Goal: Task Accomplishment & Management: Complete application form

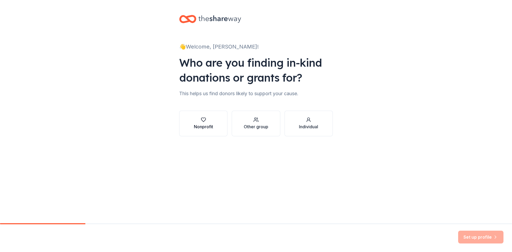
click at [203, 124] on div "Nonprofit" at bounding box center [203, 127] width 19 height 6
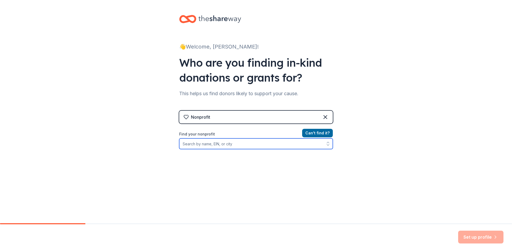
click at [226, 146] on input "Find your nonprofit" at bounding box center [256, 143] width 154 height 11
type input "parents and teachers together"
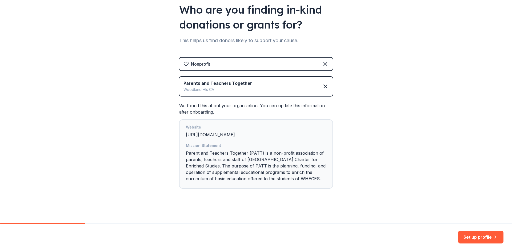
scroll to position [53, 0]
click at [482, 237] on button "Set up profile" at bounding box center [480, 237] width 45 height 13
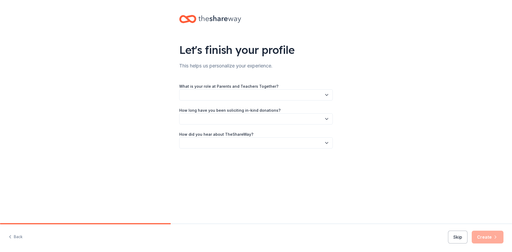
click at [264, 94] on button "button" at bounding box center [256, 94] width 154 height 11
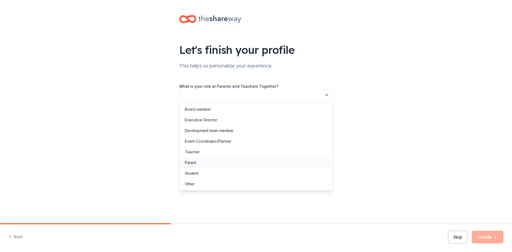
click at [201, 162] on div "Parent" at bounding box center [256, 162] width 151 height 11
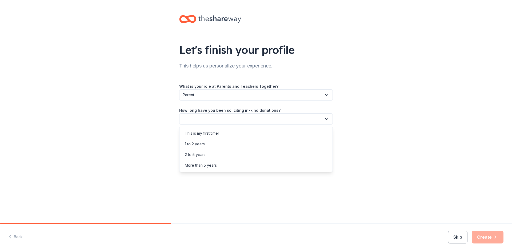
click at [227, 120] on button "button" at bounding box center [256, 118] width 154 height 11
click at [205, 164] on div "More than 5 years" at bounding box center [201, 165] width 32 height 6
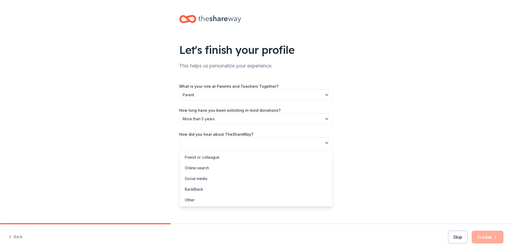
click at [246, 144] on button "button" at bounding box center [256, 142] width 154 height 11
click at [208, 170] on div "Online search" at bounding box center [197, 168] width 24 height 6
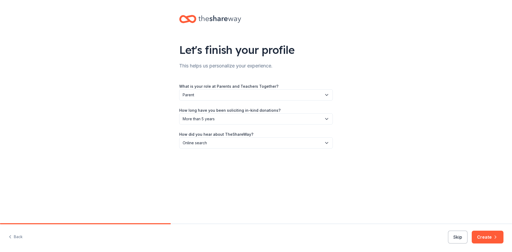
click at [485, 239] on button "Create" at bounding box center [488, 237] width 32 height 13
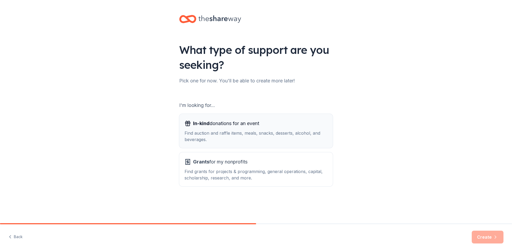
click at [201, 137] on div "Find auction and raffle items, meals, snacks, desserts, alcohol, and beverages." at bounding box center [256, 136] width 143 height 13
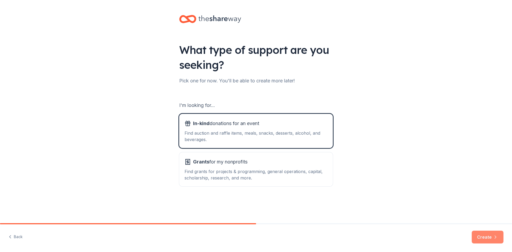
click at [484, 234] on button "Create" at bounding box center [488, 237] width 32 height 13
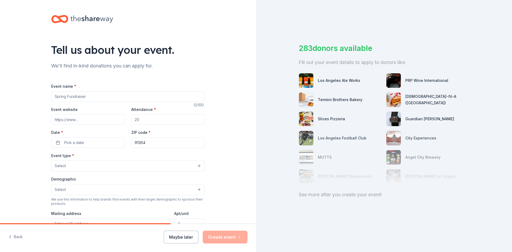
click at [96, 97] on input "Event name *" at bounding box center [128, 96] width 154 height 11
type input "Fall Festival and Silent Auction"
type input "www.mypatt.org"
click at [140, 121] on input "Attendance *" at bounding box center [168, 119] width 74 height 11
type input "7"
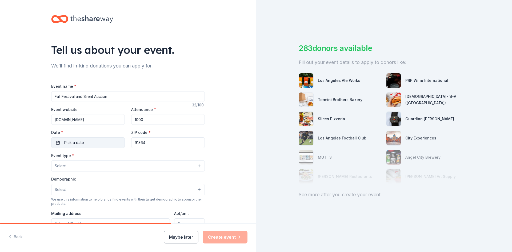
type input "1000"
click at [107, 145] on button "Pick a date" at bounding box center [88, 142] width 74 height 11
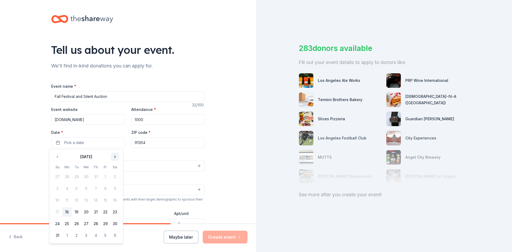
click at [114, 158] on button "Go to next month" at bounding box center [114, 156] width 7 height 7
click at [116, 203] on button "15" at bounding box center [115, 201] width 10 height 10
click at [116, 200] on button "15" at bounding box center [115, 201] width 10 height 10
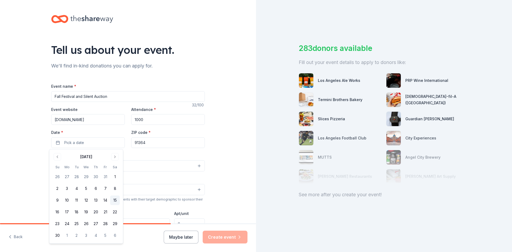
click at [114, 199] on button "15" at bounding box center [115, 201] width 10 height 10
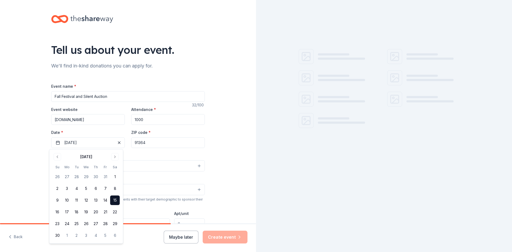
click at [140, 166] on button "Select" at bounding box center [128, 165] width 154 height 11
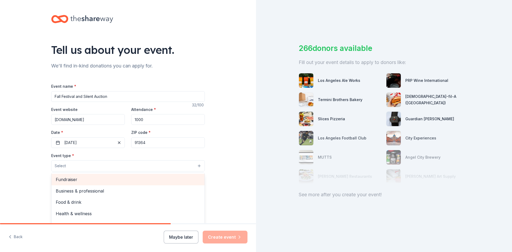
click at [72, 182] on span "Fundraiser" at bounding box center [128, 179] width 145 height 7
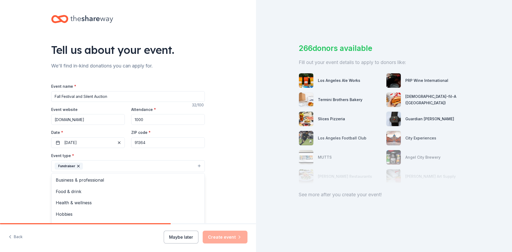
click at [5, 174] on div "Tell us about your event. We'll find in-kind donations you can apply for. Event…" at bounding box center [128, 178] width 256 height 356
click at [97, 165] on button "Fundraiser" at bounding box center [128, 166] width 154 height 12
click at [15, 194] on div "Tell us about your event. We'll find in-kind donations you can apply for. Event…" at bounding box center [128, 178] width 256 height 356
click at [74, 191] on button "Select" at bounding box center [128, 190] width 154 height 11
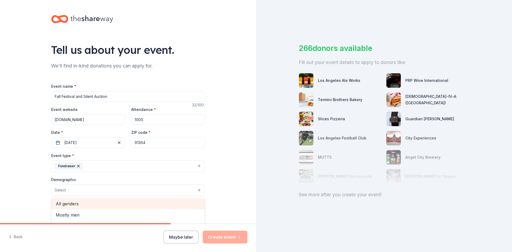
click at [70, 205] on span "All genders" at bounding box center [128, 203] width 145 height 7
click at [18, 189] on div "Tell us about your event. We'll find in-kind donations you can apply for. Event…" at bounding box center [128, 178] width 256 height 356
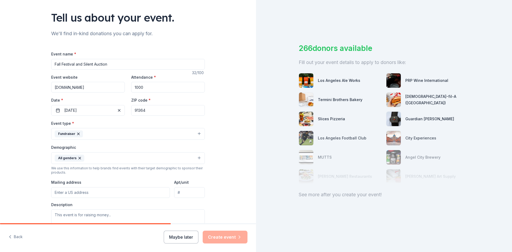
scroll to position [80, 0]
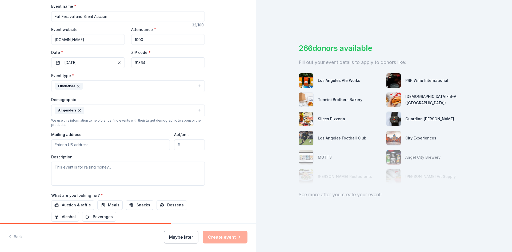
click at [66, 145] on input "Mailing address" at bounding box center [110, 145] width 119 height 11
type input "22201 San Miguel Street"
click at [76, 174] on textarea at bounding box center [128, 174] width 154 height 24
paste textarea "Both silent auctions are critical fundraising efforts that help Parent and Teac…"
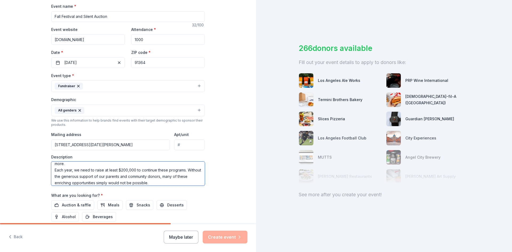
scroll to position [107, 0]
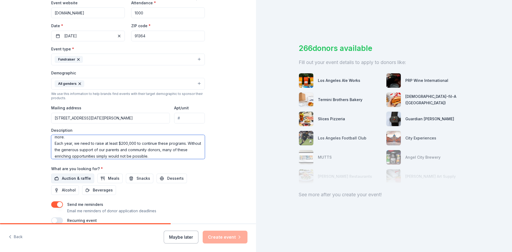
type textarea "Both silent auctions are critical fundraising efforts that help Parent and Teac…"
click at [72, 181] on span "Auction & raffle" at bounding box center [76, 178] width 29 height 6
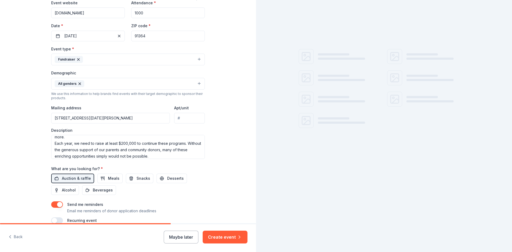
scroll to position [133, 0]
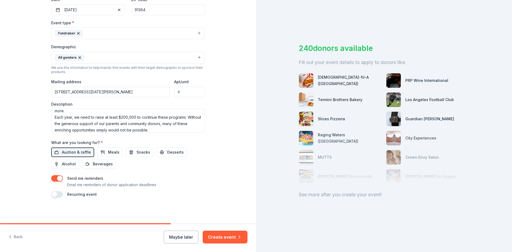
click at [55, 197] on button "button" at bounding box center [57, 194] width 12 height 6
click at [82, 212] on button "November 2026" at bounding box center [80, 210] width 27 height 11
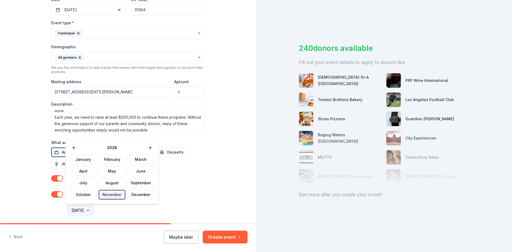
click at [82, 212] on button "November 2026" at bounding box center [80, 210] width 27 height 11
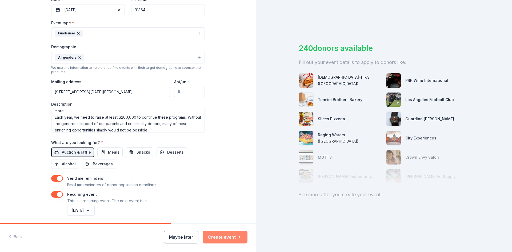
click at [223, 240] on button "Create event" at bounding box center [225, 237] width 45 height 13
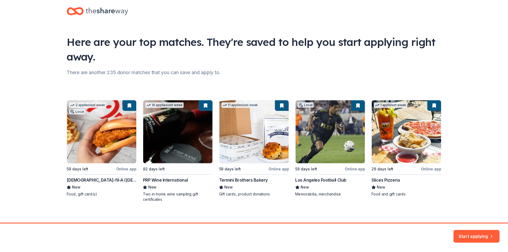
scroll to position [14, 0]
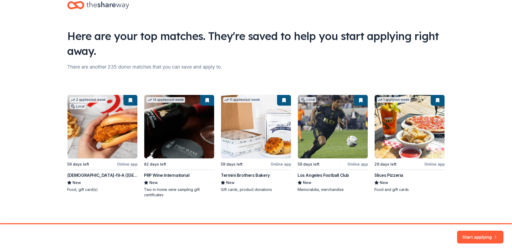
click at [117, 137] on div "2 applies last week Local 59 days left Online app Chick-fil-A (Los Angeles) New…" at bounding box center [256, 146] width 378 height 103
click at [492, 233] on button "Start applying" at bounding box center [480, 234] width 46 height 13
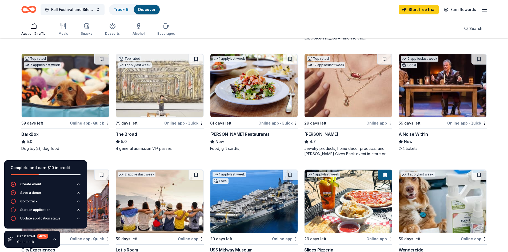
scroll to position [160, 0]
click at [102, 61] on button at bounding box center [101, 59] width 15 height 11
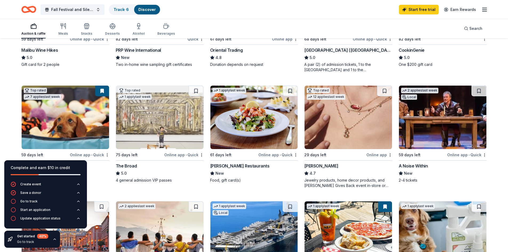
scroll to position [187, 0]
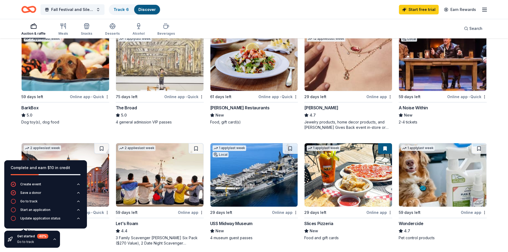
click at [83, 96] on div "Online app • Quick" at bounding box center [89, 96] width 39 height 7
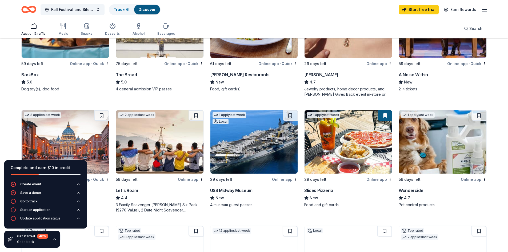
scroll to position [267, 0]
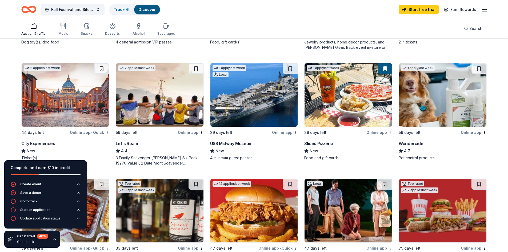
click at [77, 201] on icon "button" at bounding box center [78, 201] width 4 height 4
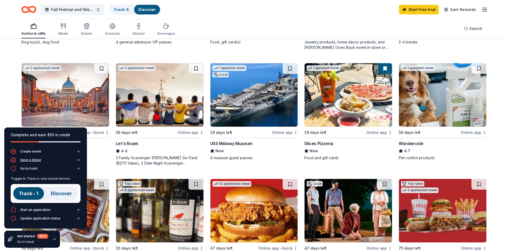
click at [77, 161] on icon "button" at bounding box center [78, 160] width 2 height 1
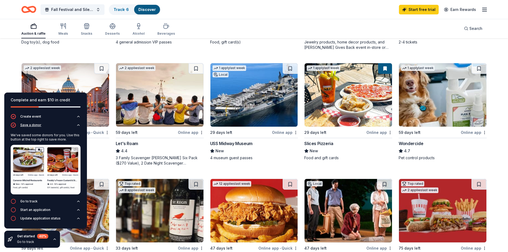
click at [79, 126] on icon "button" at bounding box center [78, 125] width 4 height 4
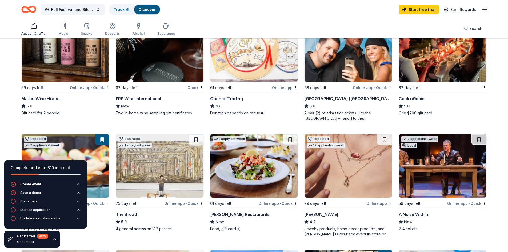
scroll to position [240, 0]
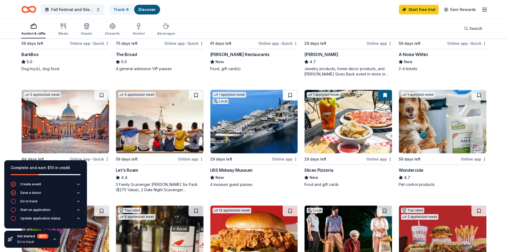
click at [289, 96] on button at bounding box center [290, 95] width 15 height 11
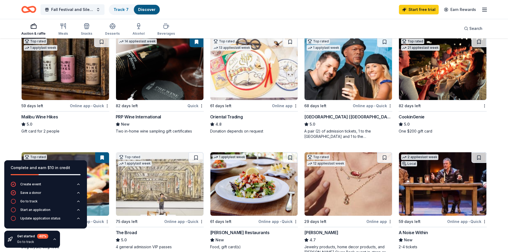
scroll to position [53, 0]
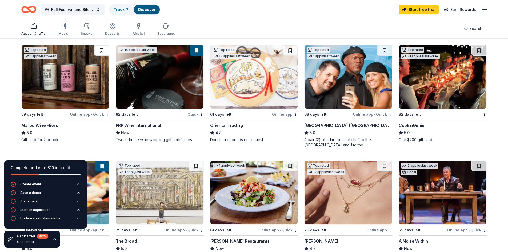
click at [102, 49] on button at bounding box center [101, 50] width 15 height 11
click at [385, 51] on button at bounding box center [384, 50] width 15 height 11
click at [481, 51] on button at bounding box center [479, 50] width 15 height 11
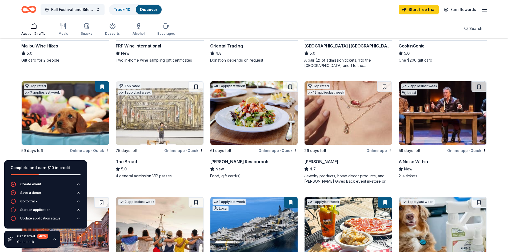
scroll to position [133, 0]
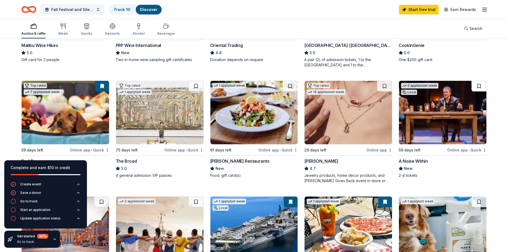
click at [481, 84] on button at bounding box center [479, 86] width 15 height 11
click at [385, 86] on button at bounding box center [384, 86] width 15 height 11
click at [197, 85] on button at bounding box center [196, 86] width 15 height 11
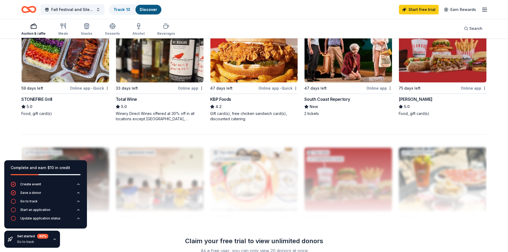
scroll to position [523, 0]
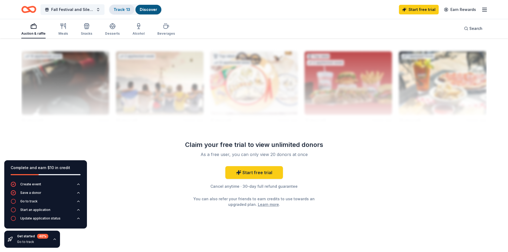
click at [127, 11] on link "Track · 13" at bounding box center [122, 9] width 17 height 5
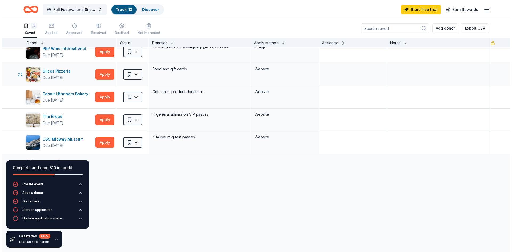
scroll to position [195, 0]
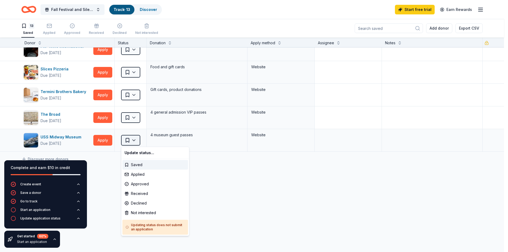
click at [134, 140] on html "Fall Festival and Silent Auction Track · 13 Discover Start free trial Earn Rewa…" at bounding box center [254, 126] width 508 height 252
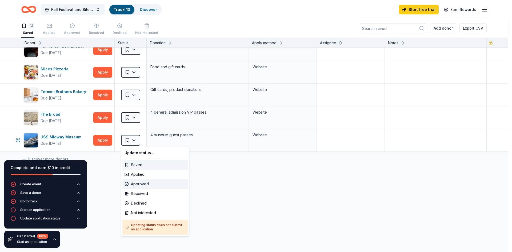
click at [138, 186] on div "Approved" at bounding box center [155, 184] width 66 height 10
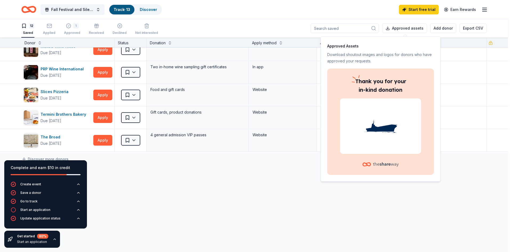
scroll to position [172, 0]
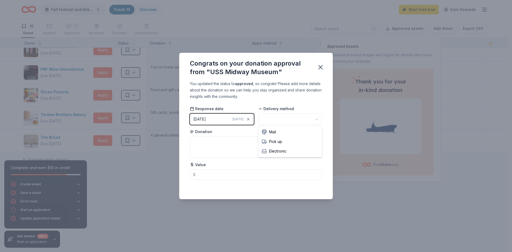
click at [308, 118] on html "Fall Festival and Silent Auction Track · 13 Discover Start free trial Earn Rewa…" at bounding box center [256, 126] width 512 height 252
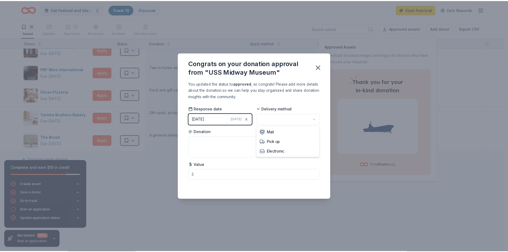
scroll to position [0, 0]
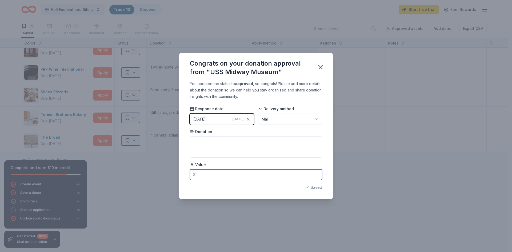
click at [254, 173] on input "text" at bounding box center [256, 174] width 132 height 11
click at [320, 67] on icon "button" at bounding box center [321, 67] width 4 height 4
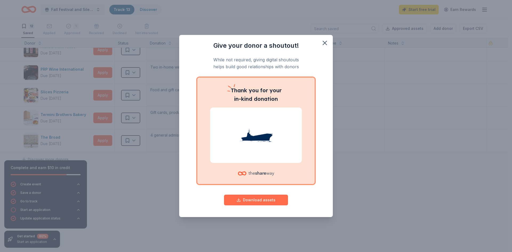
click at [265, 199] on button "Download assets" at bounding box center [256, 200] width 64 height 11
click at [323, 42] on icon "button" at bounding box center [324, 42] width 7 height 7
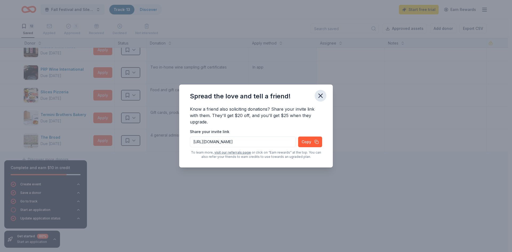
click at [321, 96] on icon "button" at bounding box center [321, 96] width 4 height 4
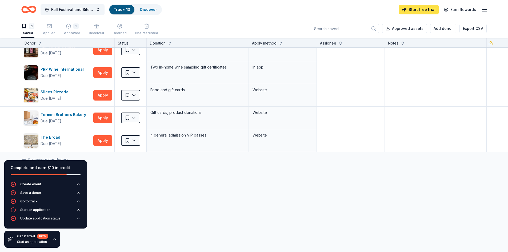
click at [418, 10] on link "Start free trial" at bounding box center [419, 10] width 40 height 10
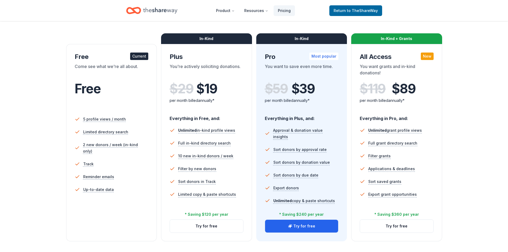
scroll to position [80, 0]
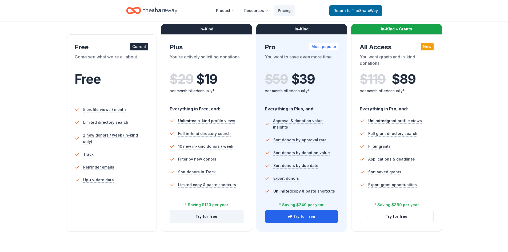
click at [212, 217] on button "Try for free" at bounding box center [206, 216] width 73 height 13
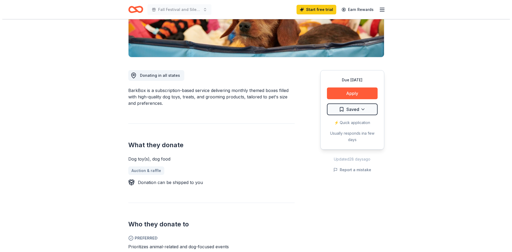
scroll to position [107, 0]
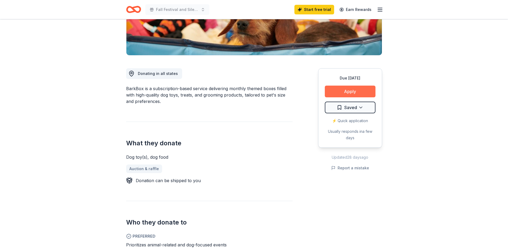
click at [354, 94] on button "Apply" at bounding box center [350, 92] width 51 height 12
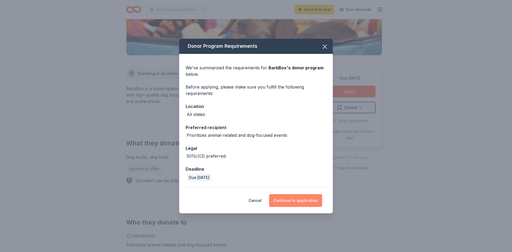
click at [309, 200] on button "Continue to application" at bounding box center [295, 200] width 53 height 13
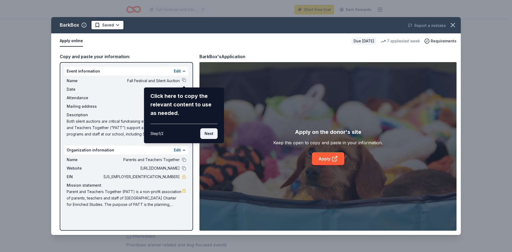
click at [210, 133] on button "Next" at bounding box center [208, 133] width 17 height 11
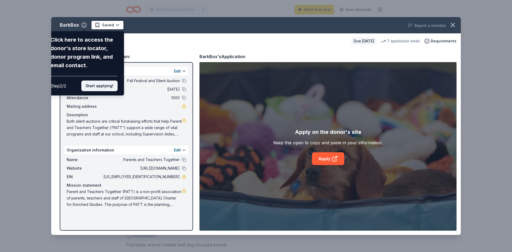
click at [92, 85] on button "Start applying!" at bounding box center [99, 86] width 36 height 11
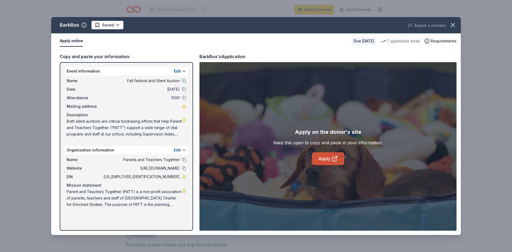
click at [334, 161] on icon at bounding box center [335, 159] width 6 height 6
click at [326, 154] on link "Apply" at bounding box center [328, 158] width 32 height 13
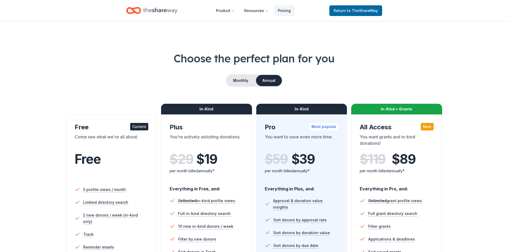
scroll to position [77, 0]
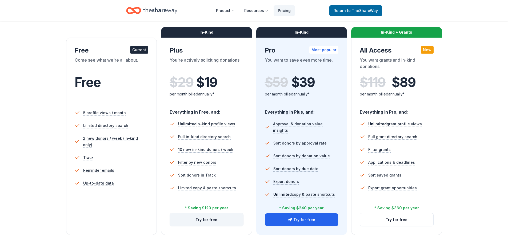
click at [200, 221] on button "Try for free" at bounding box center [206, 219] width 73 height 13
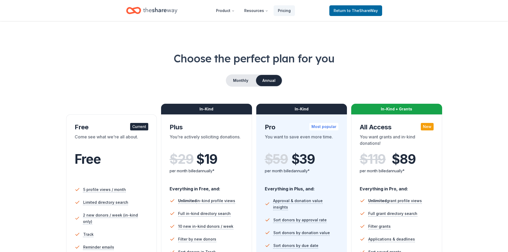
scroll to position [74, 0]
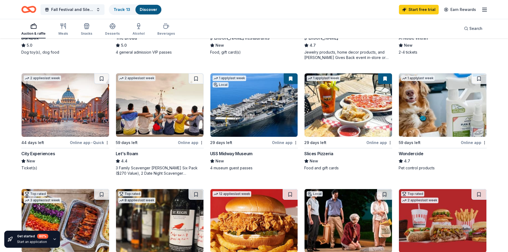
scroll to position [347, 0]
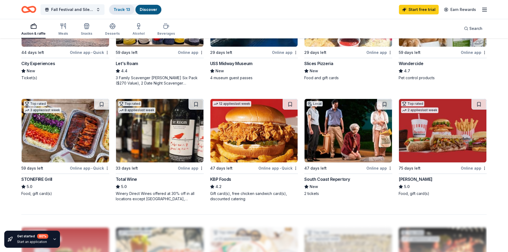
click at [122, 12] on div "Track · 13" at bounding box center [121, 10] width 25 height 10
click at [120, 7] on link "Track · 13" at bounding box center [122, 9] width 17 height 5
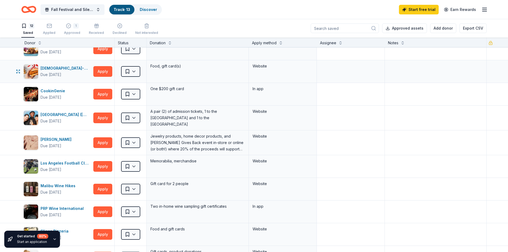
scroll to position [133, 0]
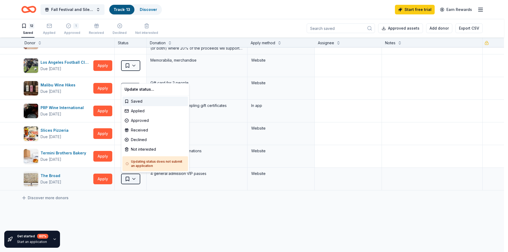
click at [128, 178] on html "Fall Festival and Silent Auction Track · 13 Discover Start free trial Earn Rewa…" at bounding box center [254, 126] width 508 height 252
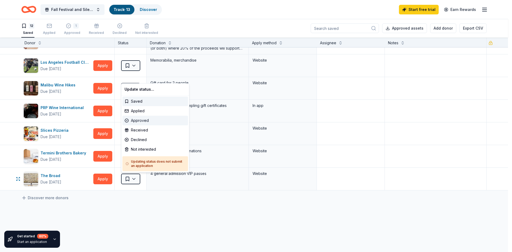
click at [144, 121] on div "Approved" at bounding box center [155, 121] width 66 height 10
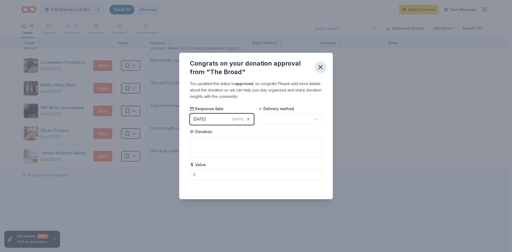
click at [320, 68] on icon "button" at bounding box center [321, 67] width 4 height 4
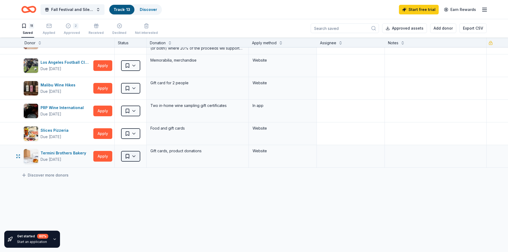
click at [130, 158] on html "Fall Festival and Silent Auction Track · 13 Discover Start free trial Earn Rewa…" at bounding box center [254, 126] width 508 height 252
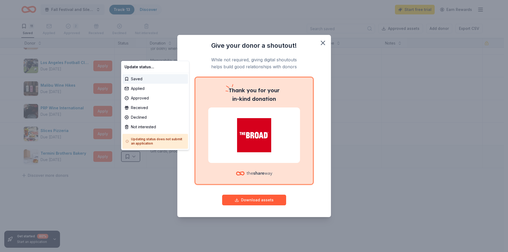
scroll to position [0, 0]
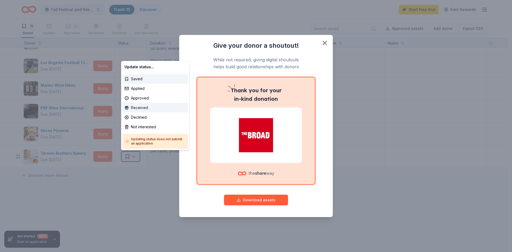
click at [137, 109] on div "Received" at bounding box center [155, 108] width 66 height 10
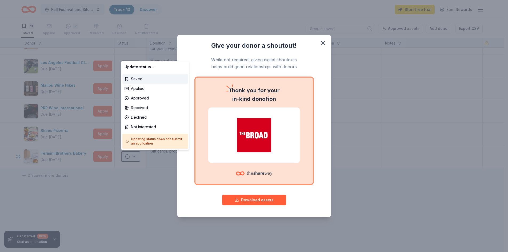
scroll to position [127, 0]
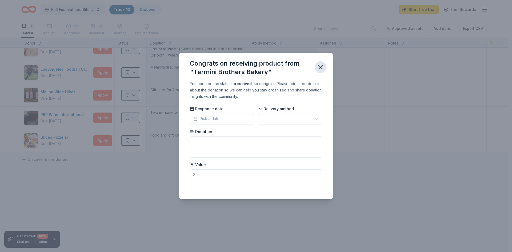
click at [321, 70] on icon "button" at bounding box center [320, 67] width 7 height 7
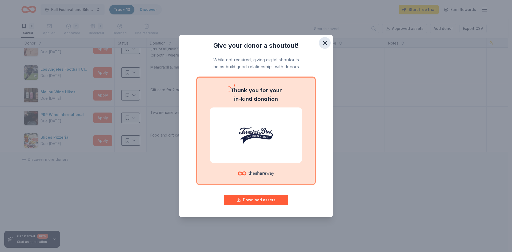
click at [326, 42] on icon "button" at bounding box center [325, 43] width 4 height 4
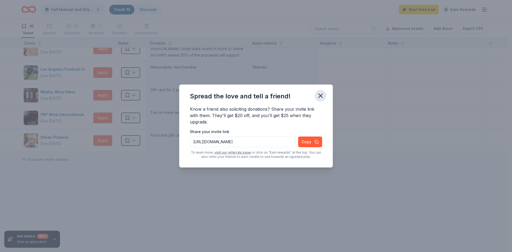
click at [322, 99] on icon "button" at bounding box center [320, 95] width 7 height 7
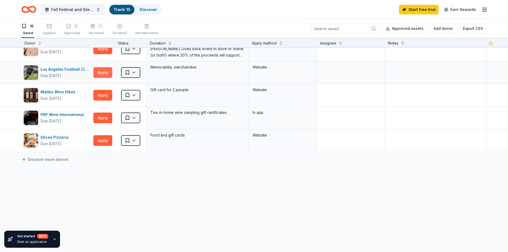
scroll to position [0, 0]
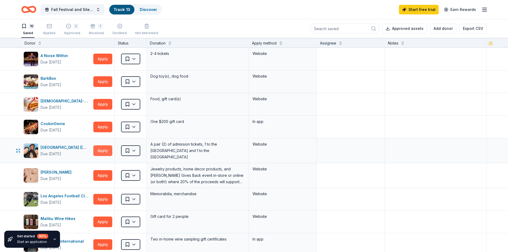
click at [98, 151] on button "Apply" at bounding box center [102, 150] width 19 height 11
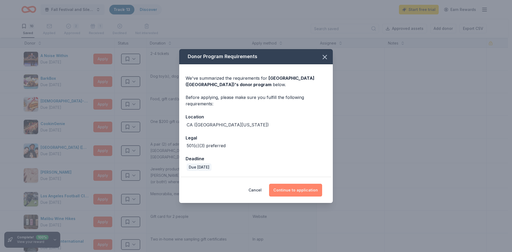
click at [298, 191] on button "Continue to application" at bounding box center [295, 190] width 53 height 13
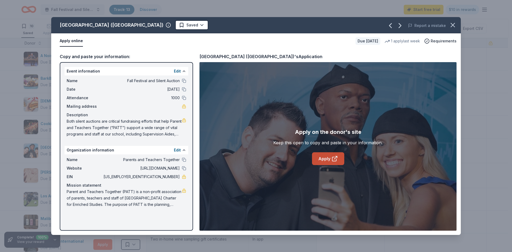
click at [328, 158] on link "Apply" at bounding box center [328, 158] width 32 height 13
click at [454, 27] on icon "button" at bounding box center [452, 24] width 7 height 7
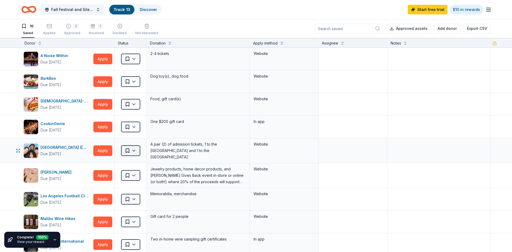
click at [130, 151] on html "Fall Festival and Silent Auction Track · 13 Discover Start free trial $10 in re…" at bounding box center [256, 126] width 512 height 252
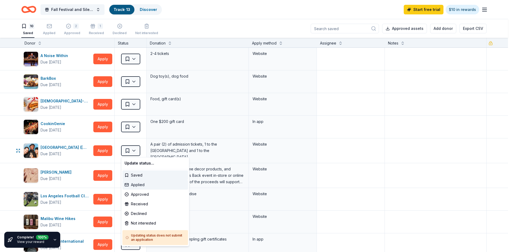
click at [137, 184] on div "Applied" at bounding box center [155, 185] width 66 height 10
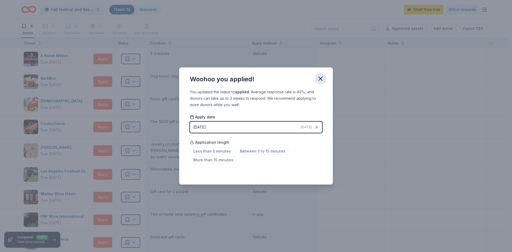
click at [323, 78] on icon "button" at bounding box center [320, 78] width 7 height 7
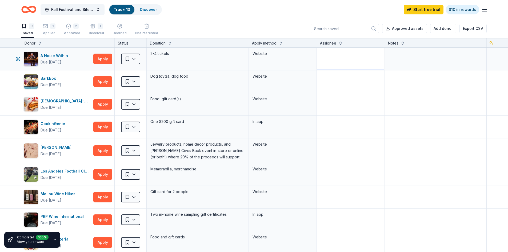
click at [327, 56] on textarea at bounding box center [351, 58] width 67 height 21
click at [104, 196] on button "Apply" at bounding box center [102, 197] width 19 height 11
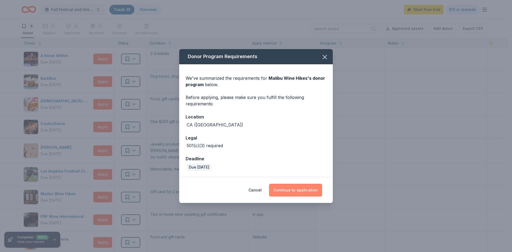
click at [293, 190] on button "Continue to application" at bounding box center [295, 190] width 53 height 13
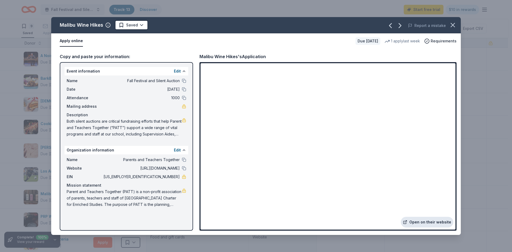
click at [423, 224] on link "Open on their website" at bounding box center [427, 222] width 53 height 11
click at [453, 24] on icon "button" at bounding box center [452, 24] width 7 height 7
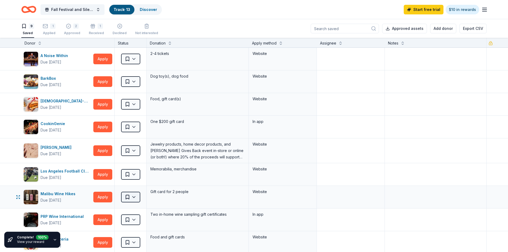
click at [128, 196] on html "Fall Festival and Silent Auction Track · 13 Discover Start free trial $10 in re…" at bounding box center [254, 126] width 508 height 252
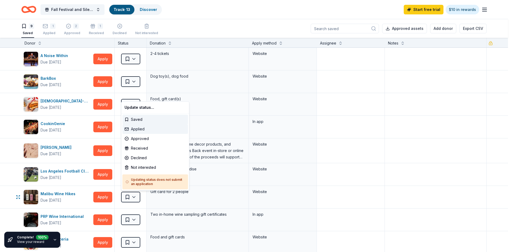
click at [141, 129] on div "Applied" at bounding box center [155, 129] width 66 height 10
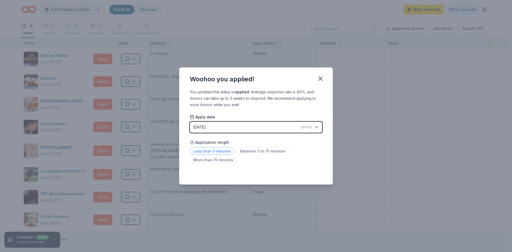
click at [212, 152] on span "Less than 5 minutes" at bounding box center [212, 151] width 45 height 7
click at [320, 79] on icon "button" at bounding box center [321, 79] width 4 height 4
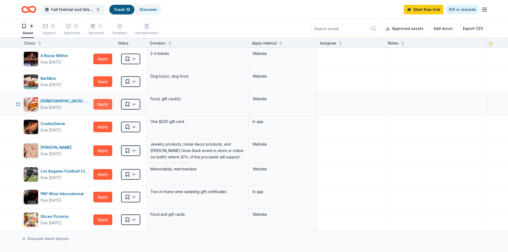
click at [101, 105] on button "Apply" at bounding box center [102, 104] width 19 height 11
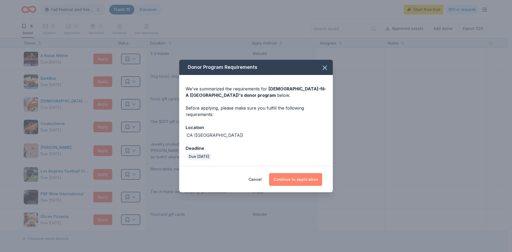
click at [292, 181] on button "Continue to application" at bounding box center [295, 179] width 53 height 13
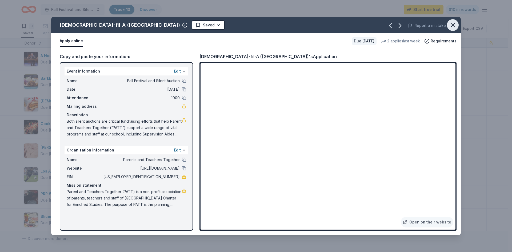
click at [453, 29] on button "button" at bounding box center [453, 25] width 12 height 12
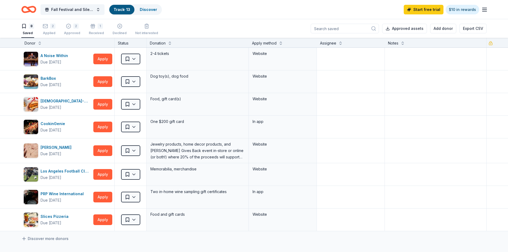
click at [484, 12] on icon "button" at bounding box center [485, 9] width 6 height 6
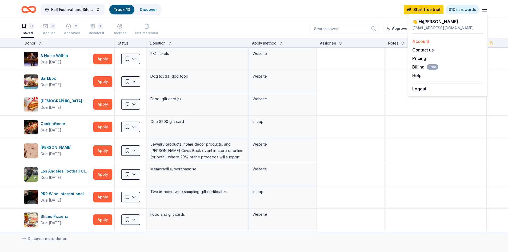
click at [420, 41] on link "Account" at bounding box center [421, 41] width 17 height 5
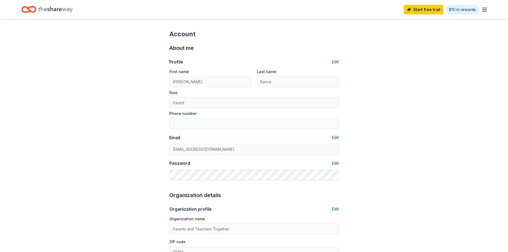
click at [485, 9] on icon "button" at bounding box center [485, 9] width 6 height 6
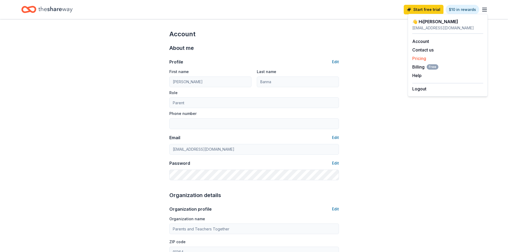
click at [419, 60] on link "Pricing" at bounding box center [420, 58] width 14 height 5
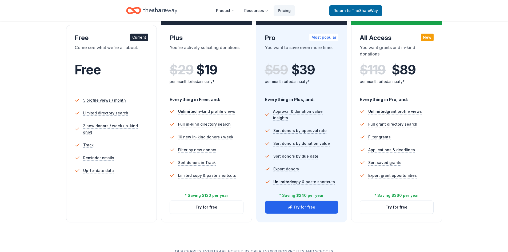
scroll to position [80, 0]
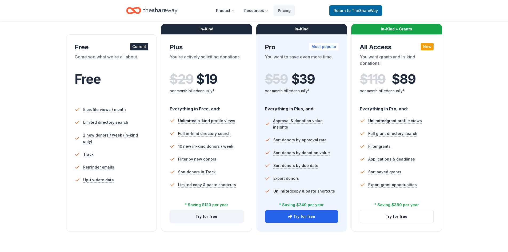
click at [212, 216] on button "Try for free" at bounding box center [206, 216] width 73 height 13
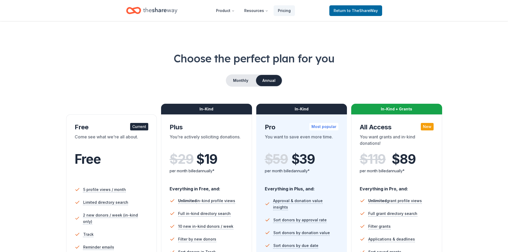
scroll to position [77, 0]
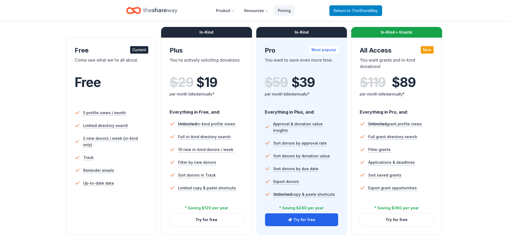
click at [362, 10] on span "to TheShareWay" at bounding box center [362, 10] width 31 height 5
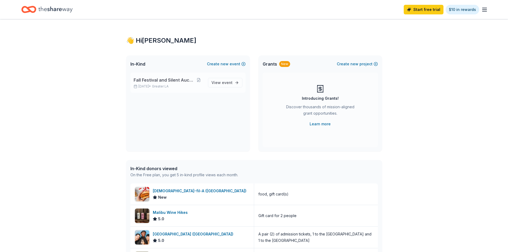
click at [142, 82] on span "Fall Festival and Silent Auction" at bounding box center [164, 80] width 60 height 6
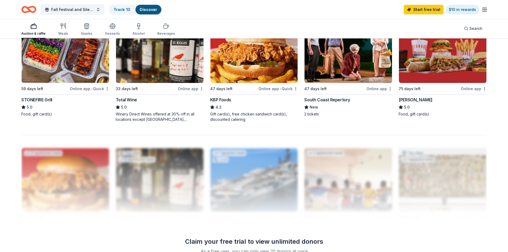
scroll to position [400, 0]
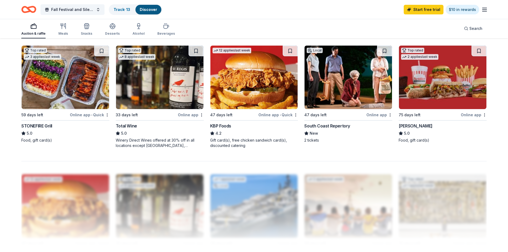
click at [162, 101] on img at bounding box center [160, 78] width 88 height 64
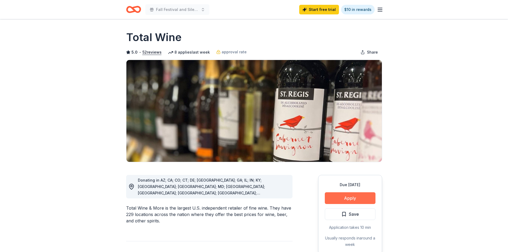
click at [345, 196] on button "Apply" at bounding box center [350, 198] width 51 height 12
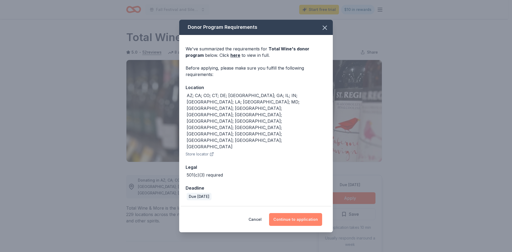
click at [299, 213] on button "Continue to application" at bounding box center [295, 219] width 53 height 13
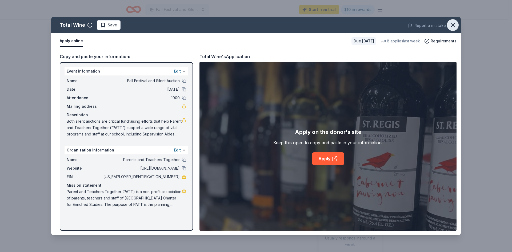
click at [454, 22] on icon "button" at bounding box center [452, 24] width 7 height 7
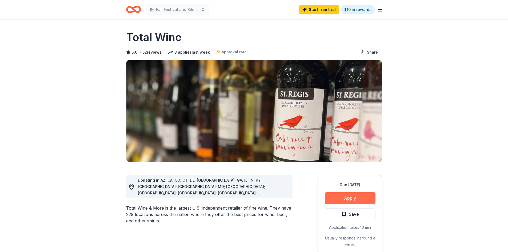
click at [347, 197] on button "Apply" at bounding box center [350, 198] width 51 height 12
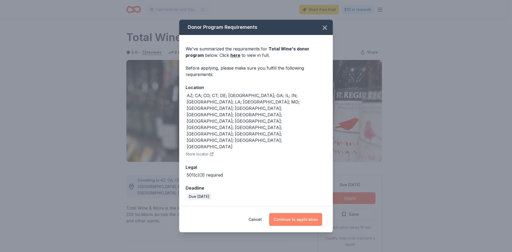
click at [310, 213] on button "Continue to application" at bounding box center [295, 219] width 53 height 13
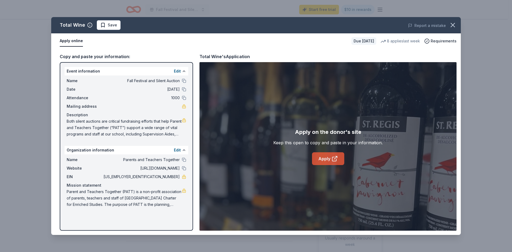
click at [336, 159] on icon at bounding box center [334, 159] width 4 height 4
